Goal: Browse casually

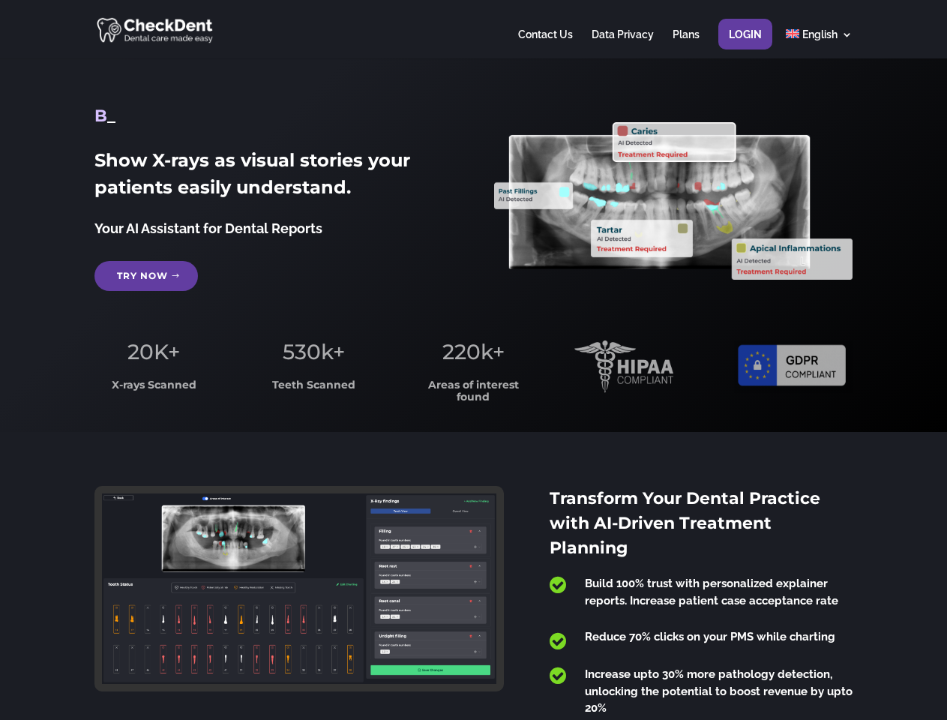
click at [473, 360] on span "220k+" at bounding box center [473, 351] width 62 height 25
click at [473, 29] on div at bounding box center [472, 29] width 757 height 58
click at [473, 360] on span "220k+" at bounding box center [473, 351] width 62 height 25
